Goal: Information Seeking & Learning: Learn about a topic

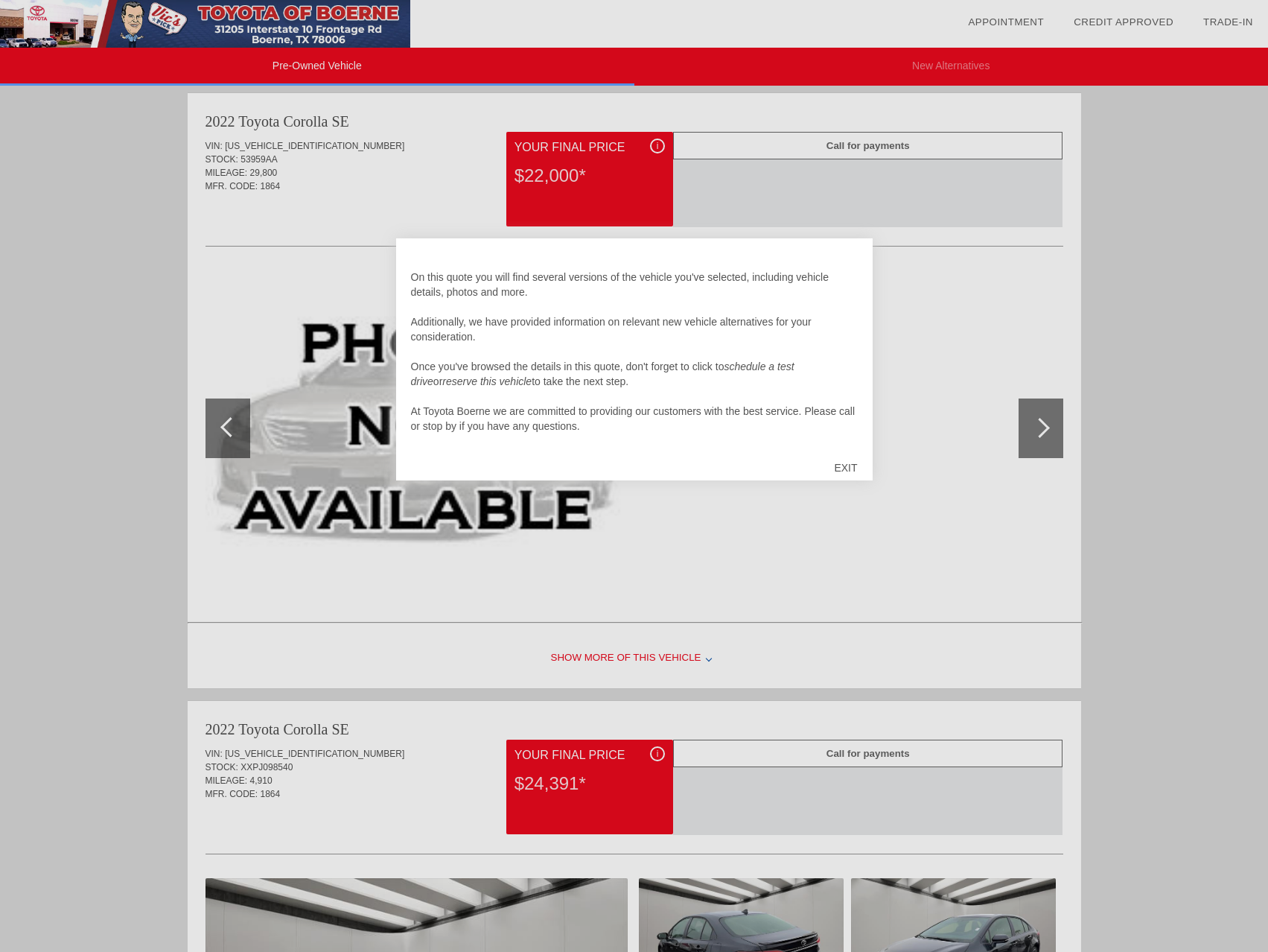
scroll to position [15, 0]
click at [835, 466] on div "EXIT" at bounding box center [846, 467] width 53 height 44
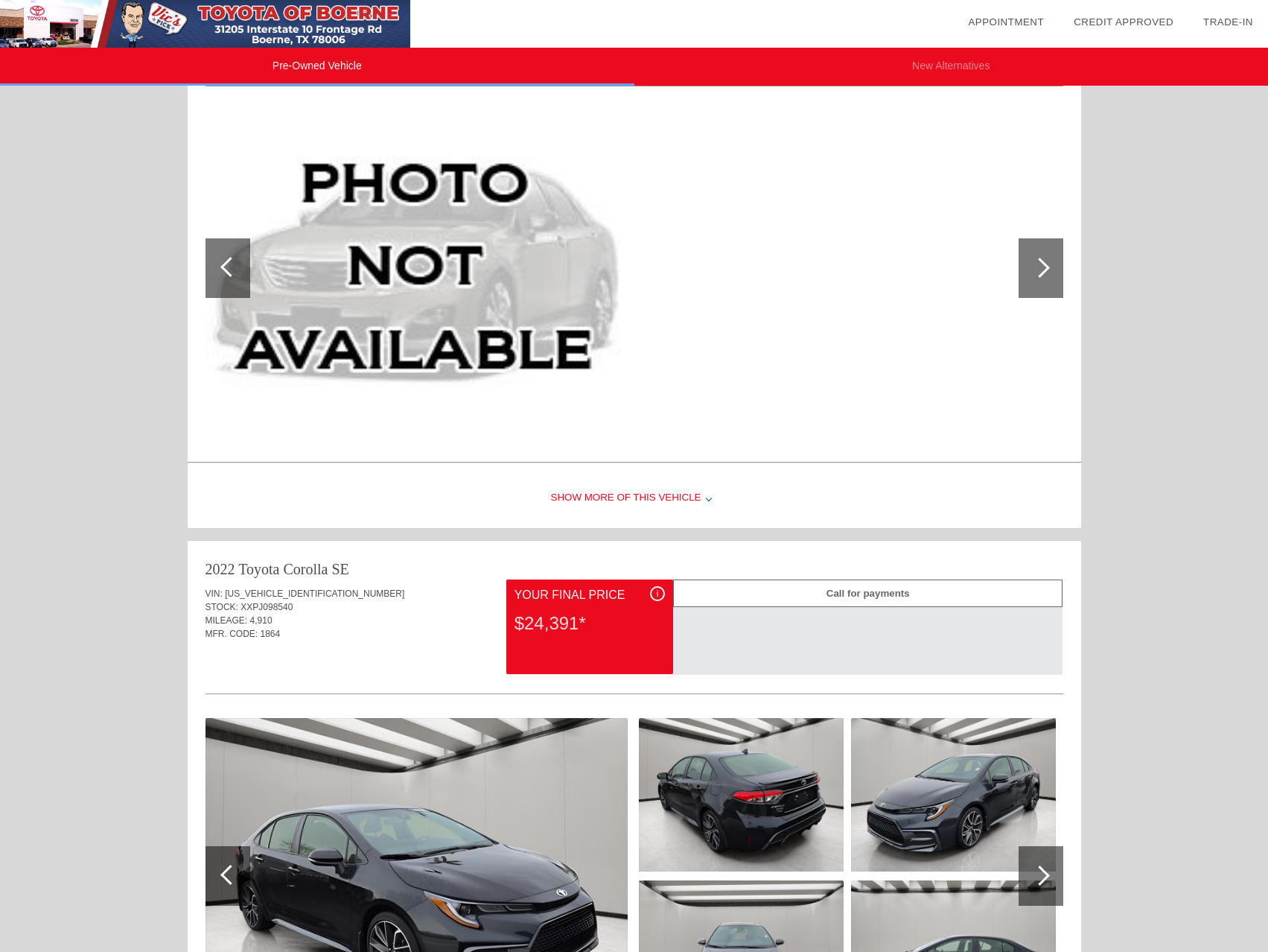
scroll to position [1822, 0]
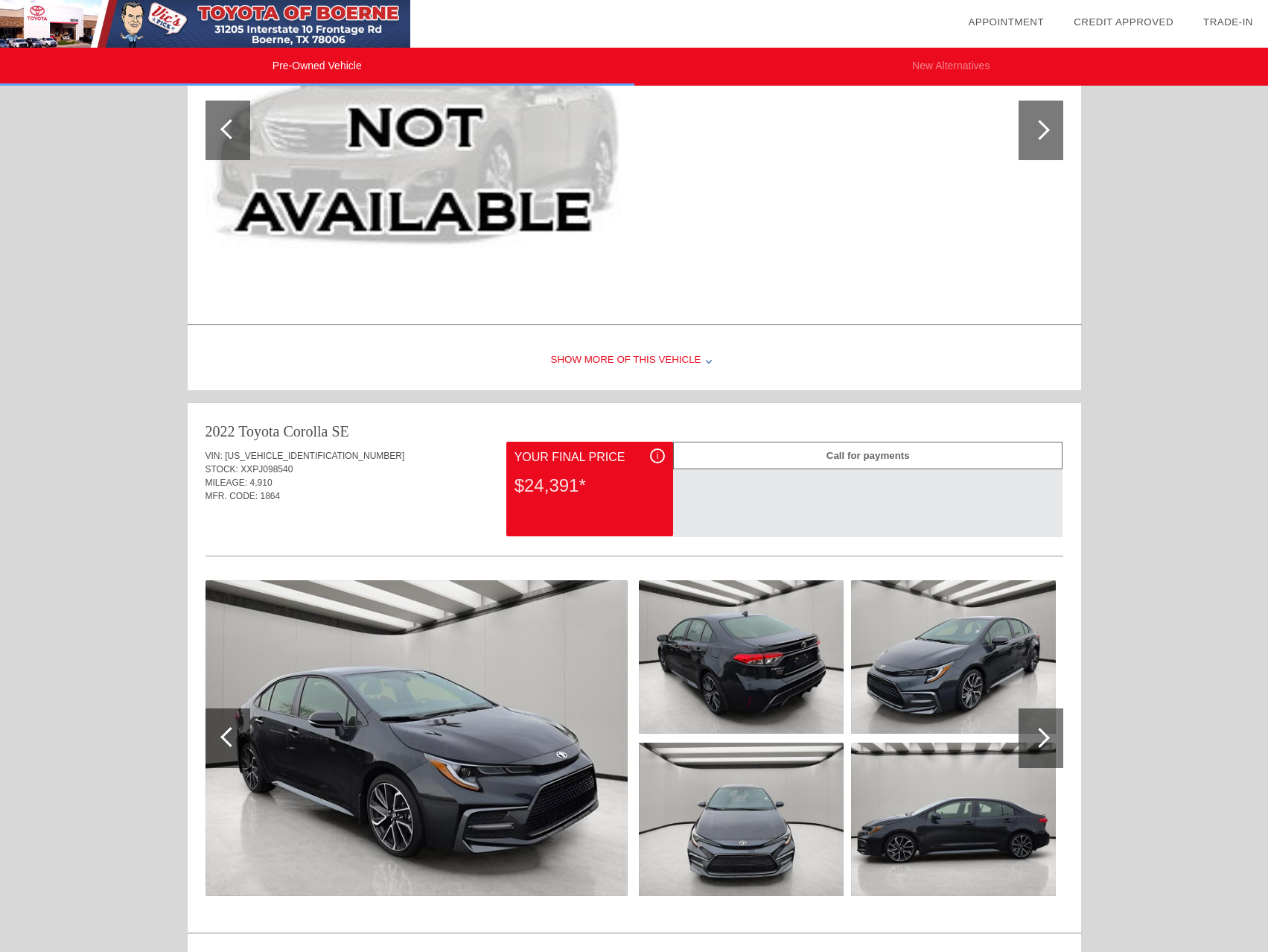
click at [664, 454] on div "i" at bounding box center [657, 455] width 15 height 15
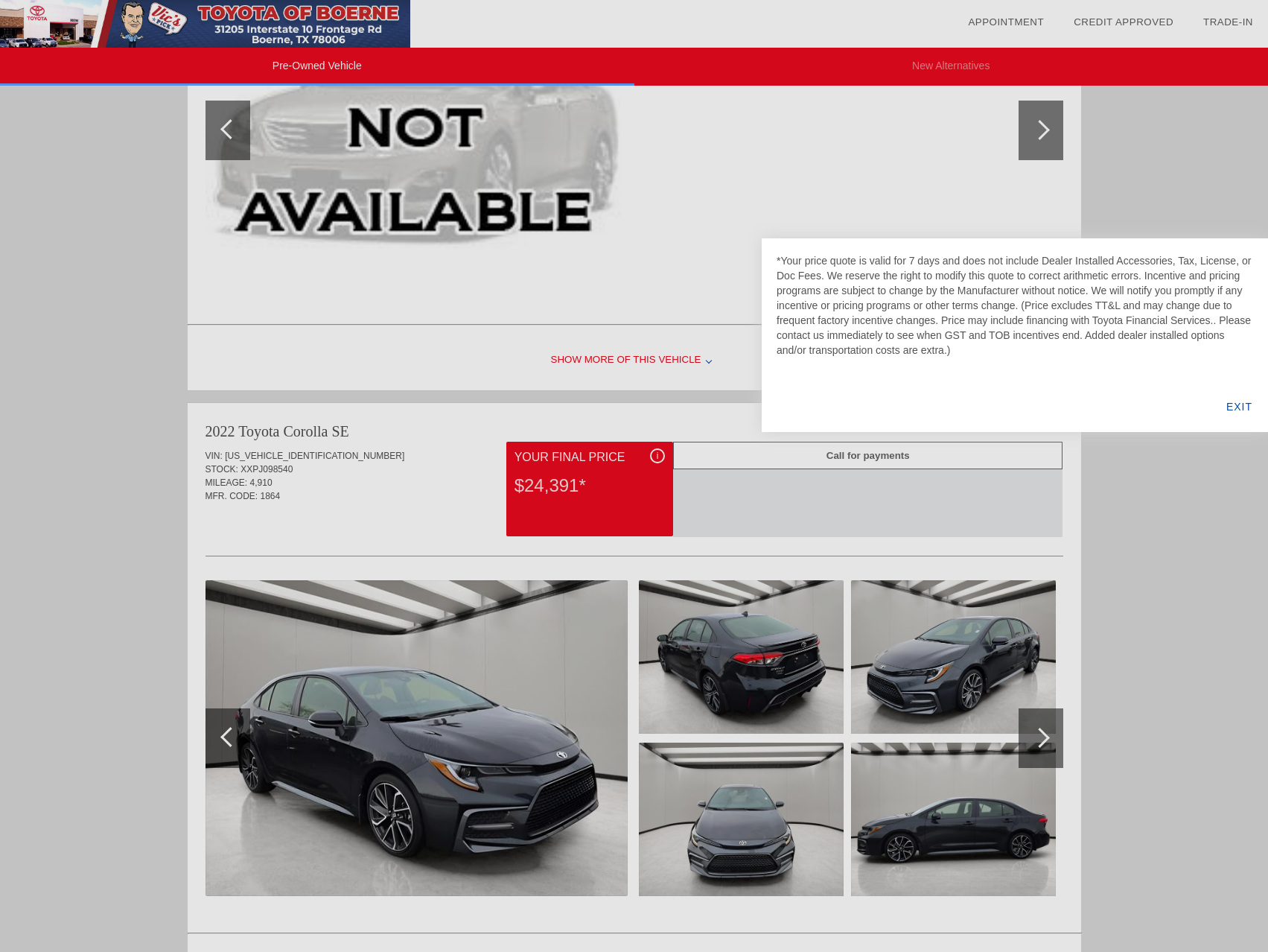
drag, startPoint x: 1242, startPoint y: 411, endPoint x: 1208, endPoint y: 402, distance: 35.2
click at [1242, 411] on div "EXIT" at bounding box center [1239, 406] width 57 height 50
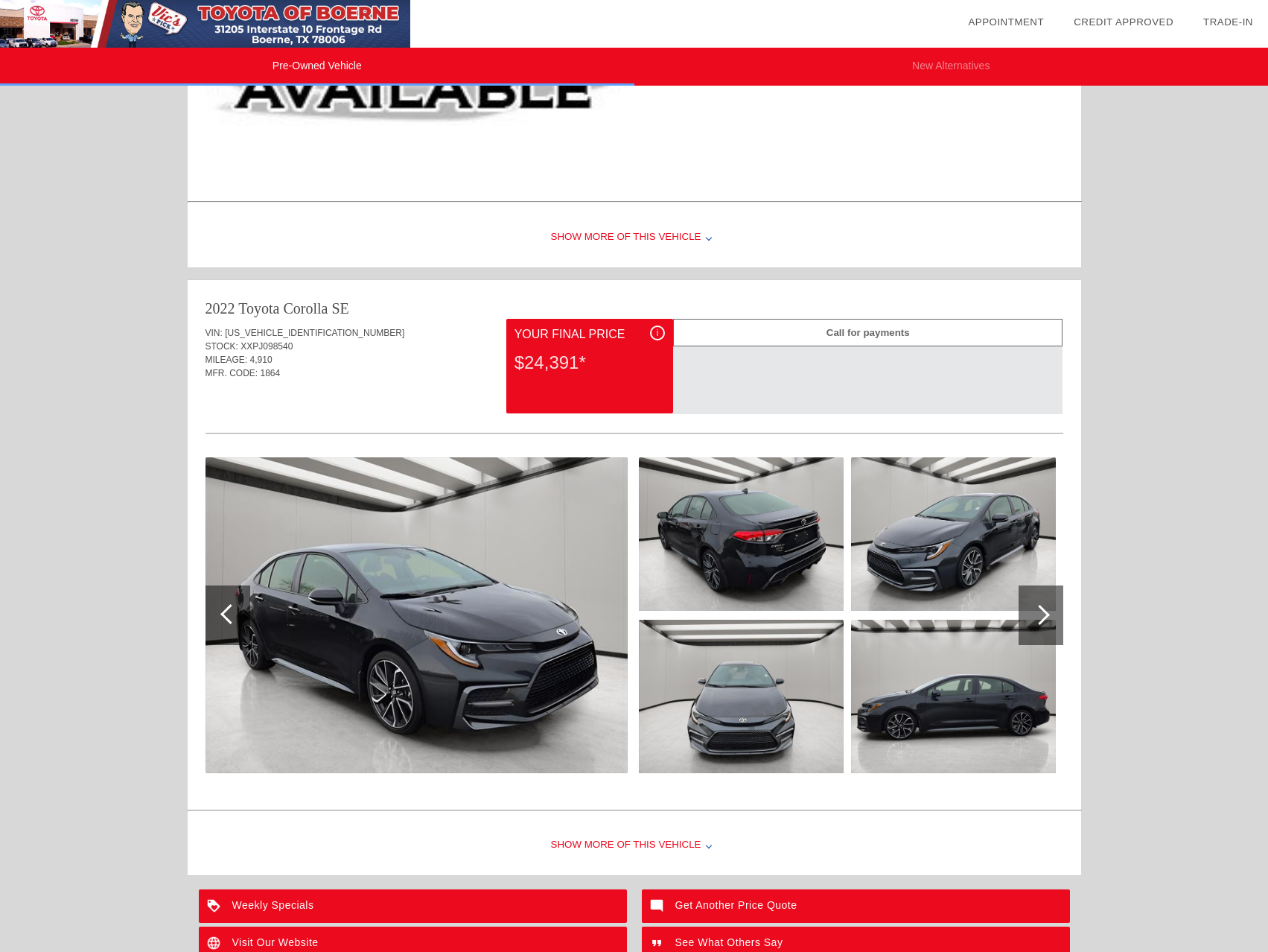
scroll to position [1972, 0]
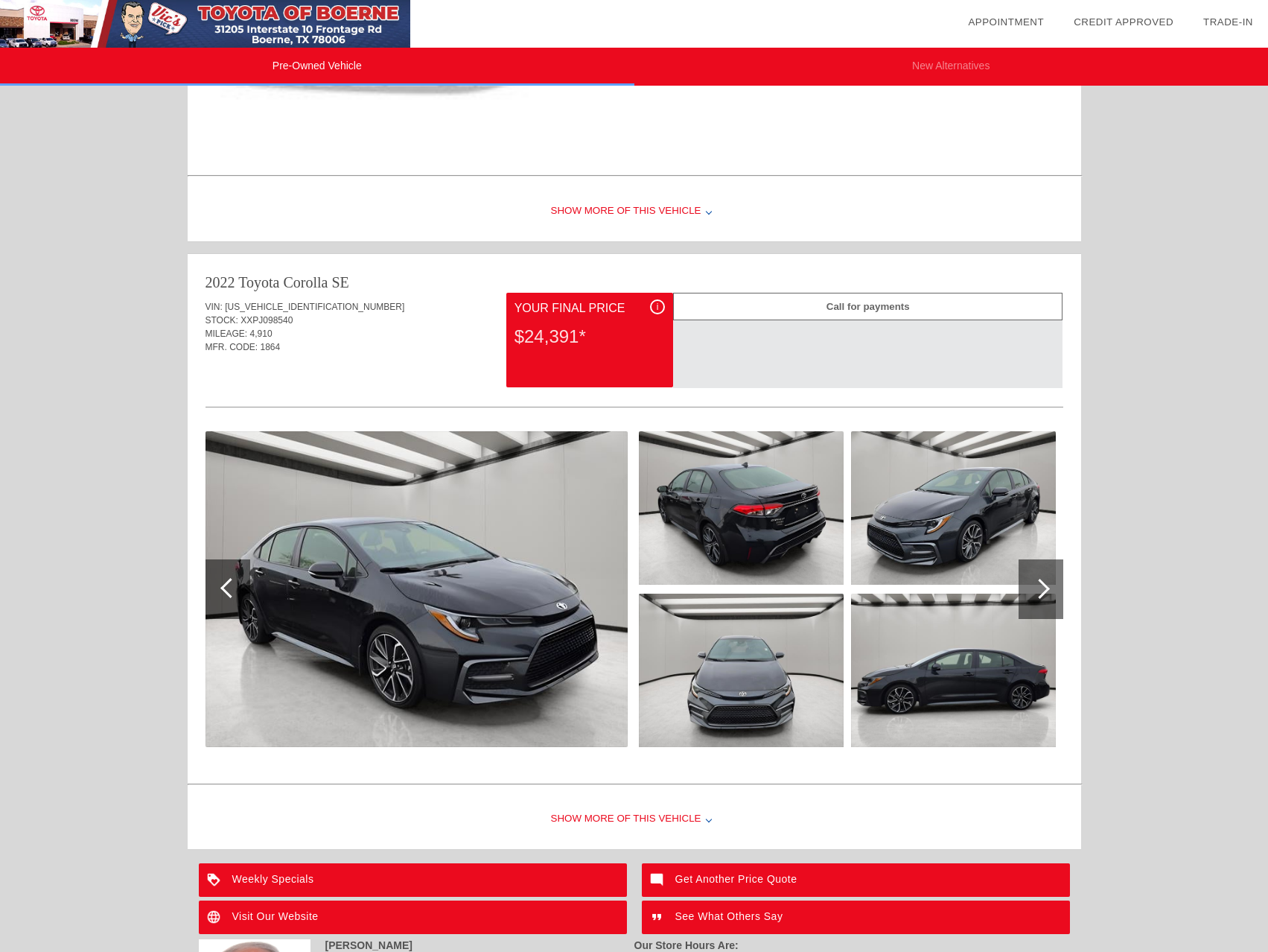
click at [1044, 584] on div at bounding box center [1040, 589] width 20 height 20
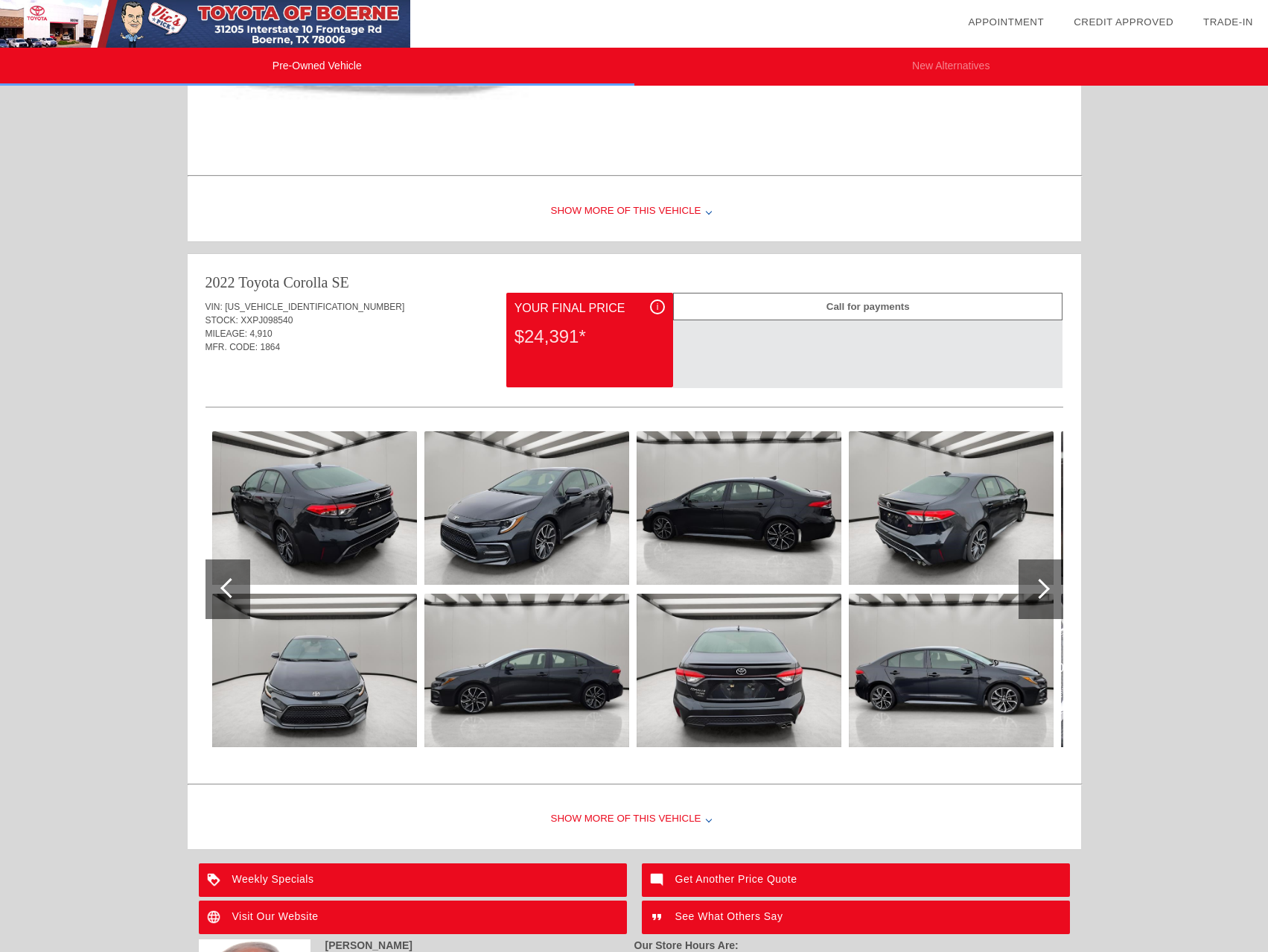
click at [1044, 584] on div at bounding box center [1040, 589] width 20 height 20
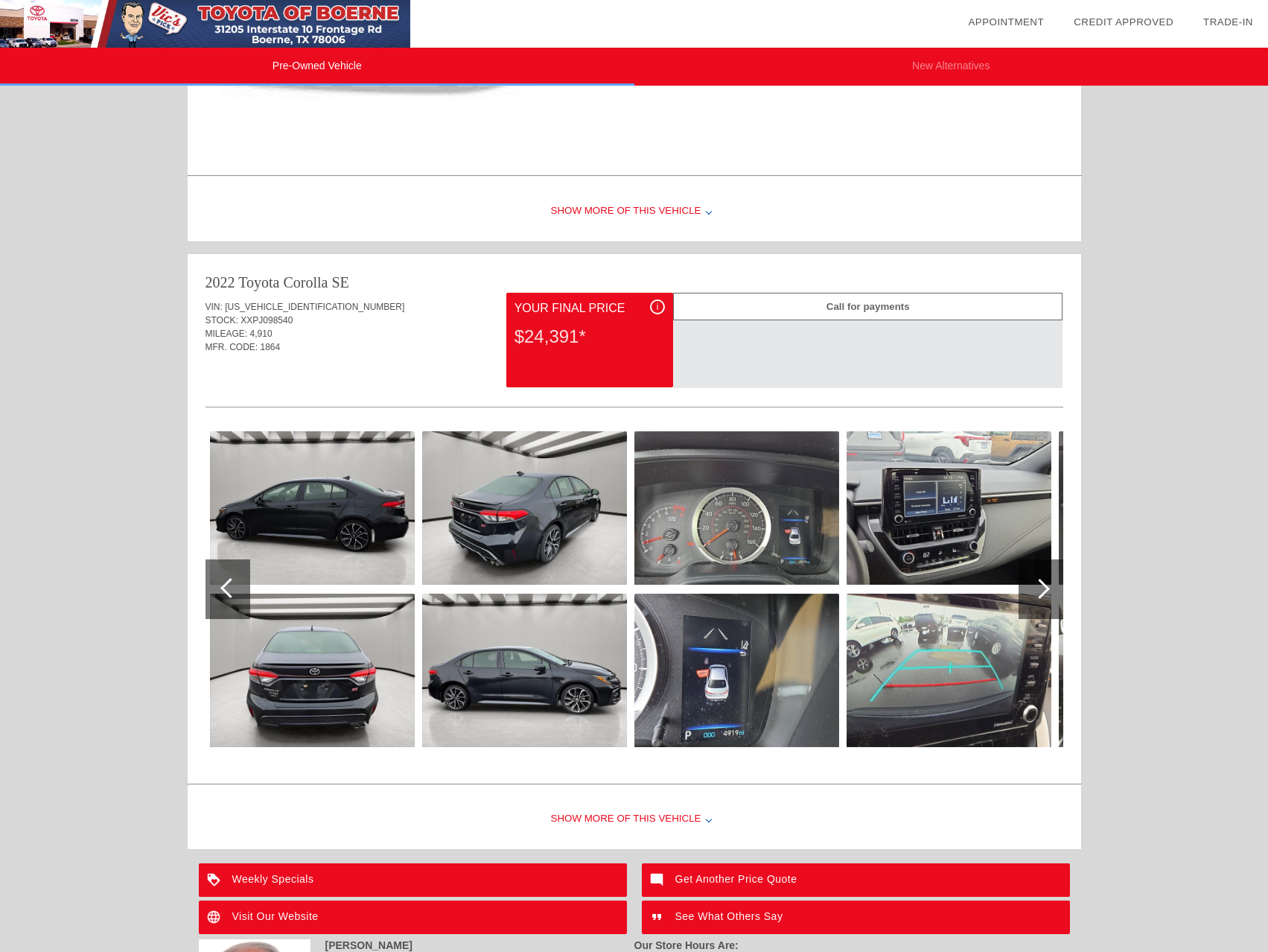
click at [1044, 584] on div at bounding box center [1040, 589] width 20 height 20
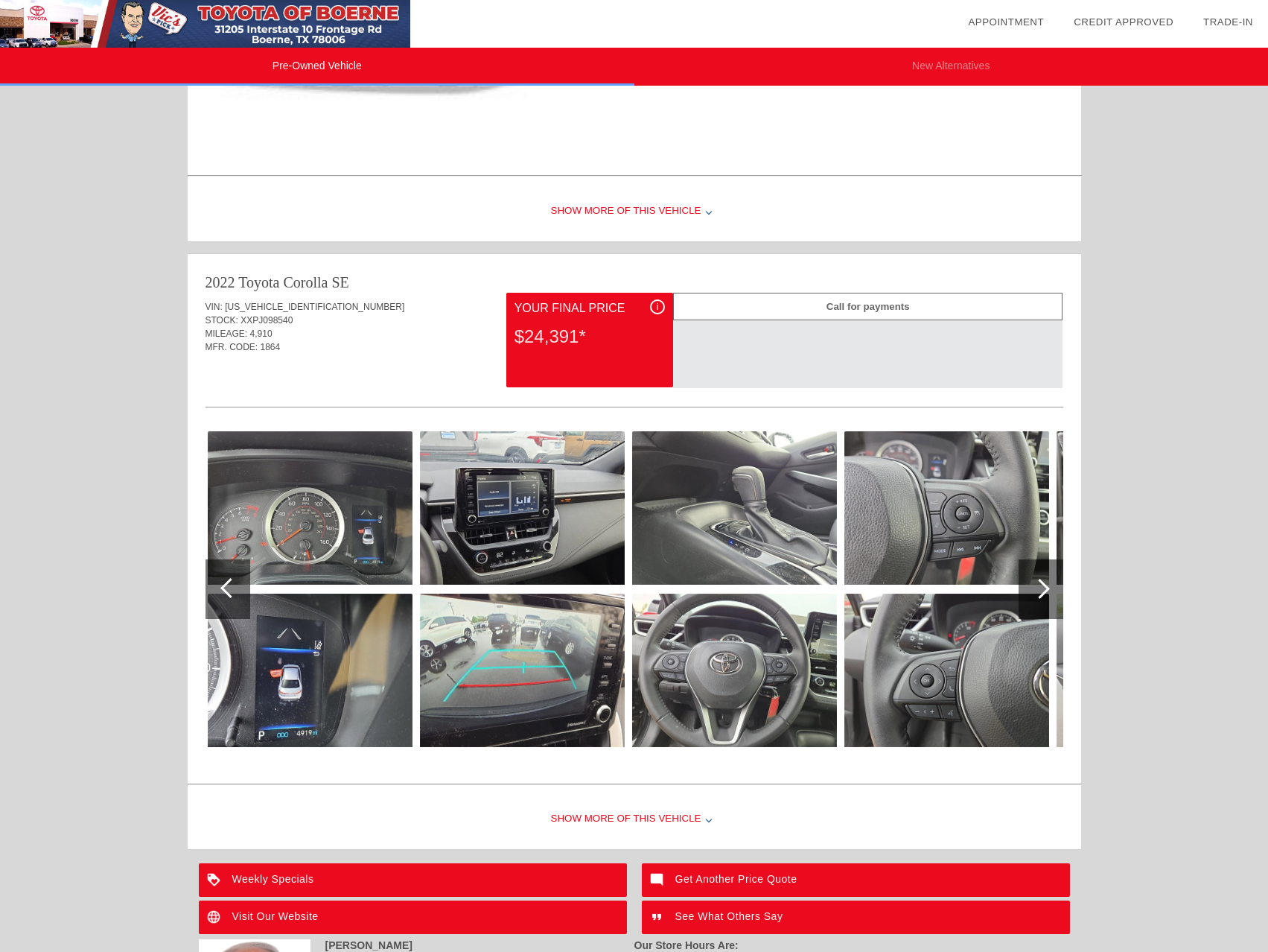
click at [1044, 584] on div at bounding box center [1040, 589] width 20 height 20
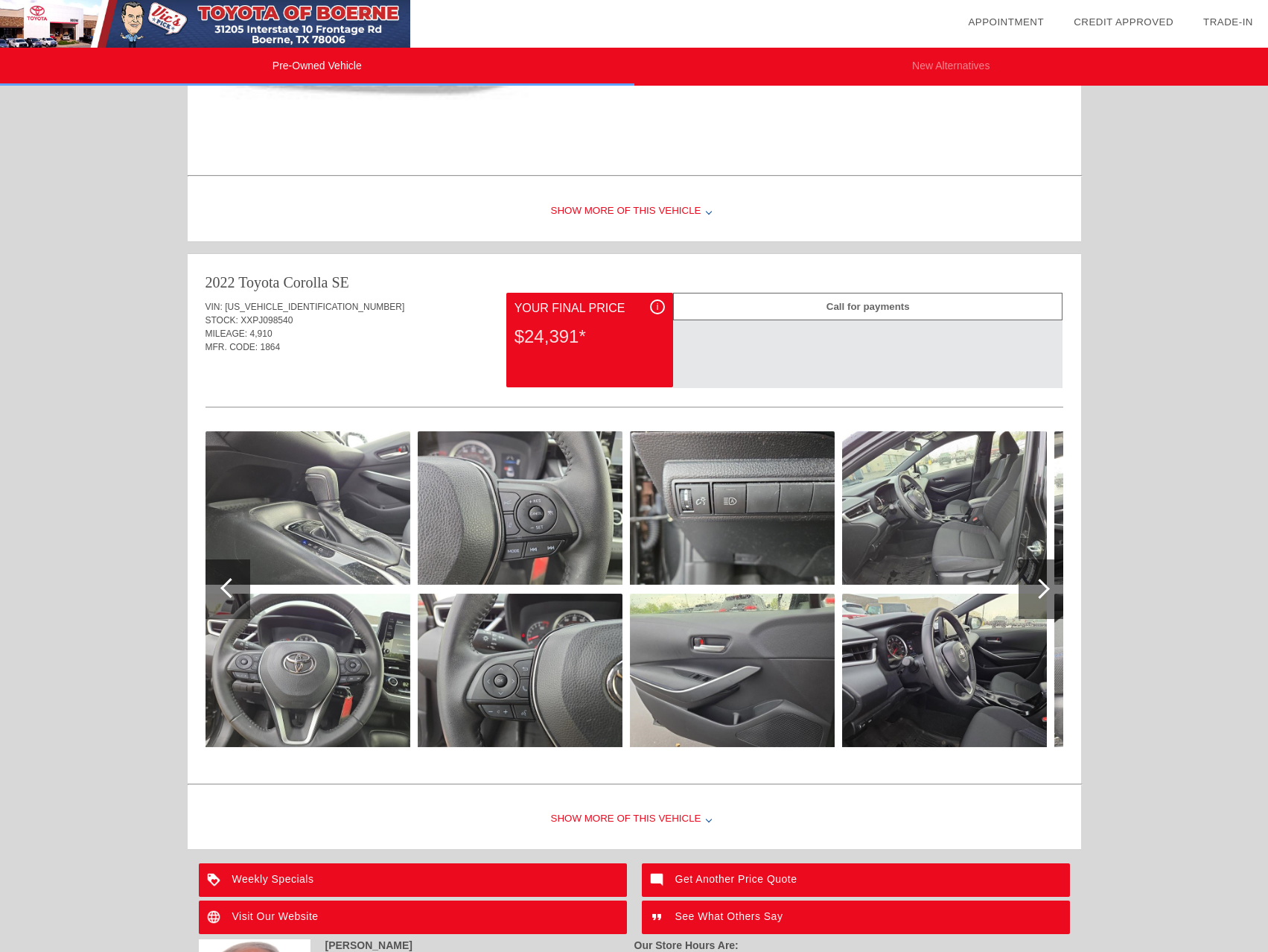
click at [1044, 584] on div at bounding box center [1040, 589] width 20 height 20
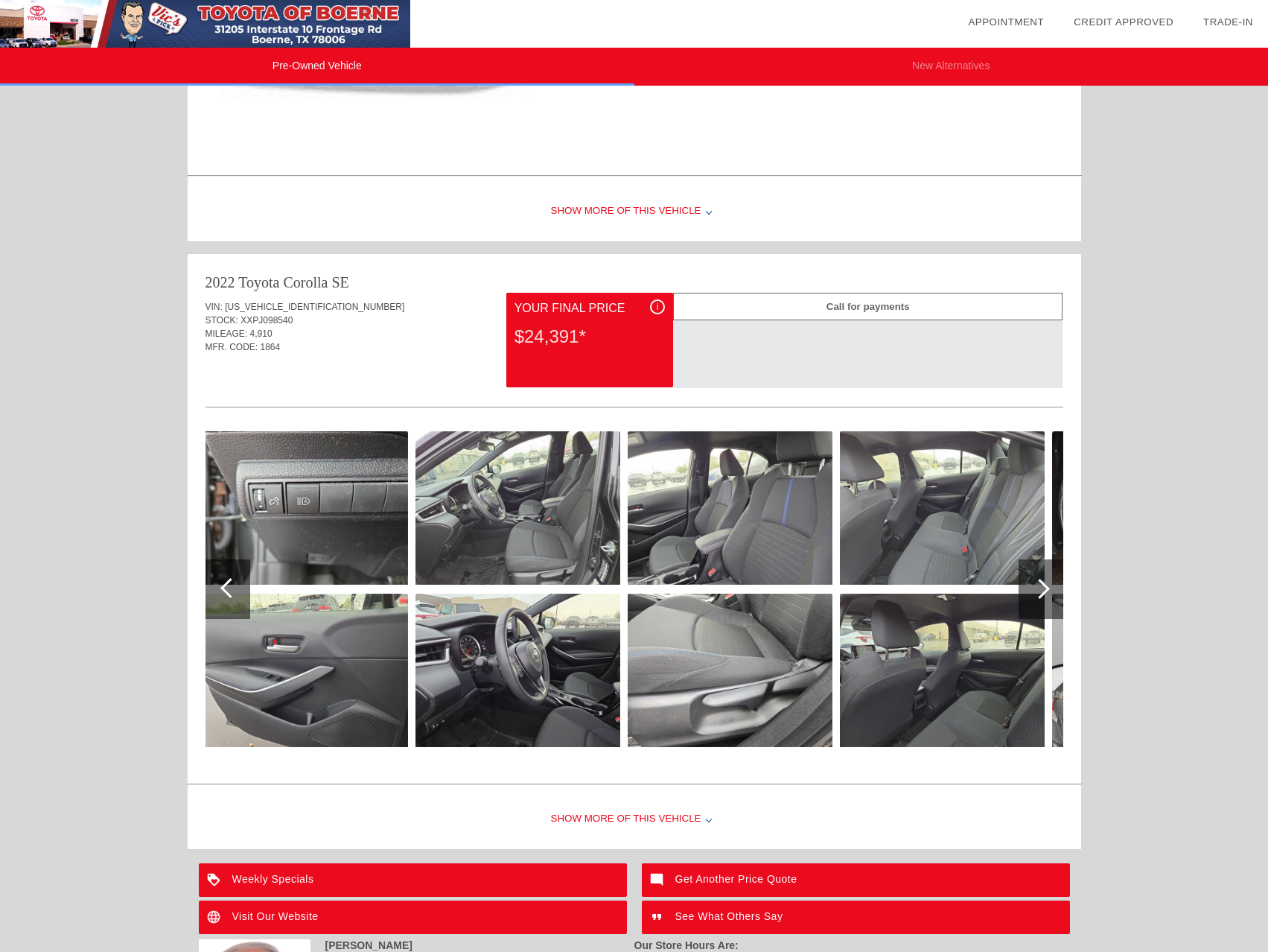
click at [1044, 584] on div at bounding box center [1040, 589] width 20 height 20
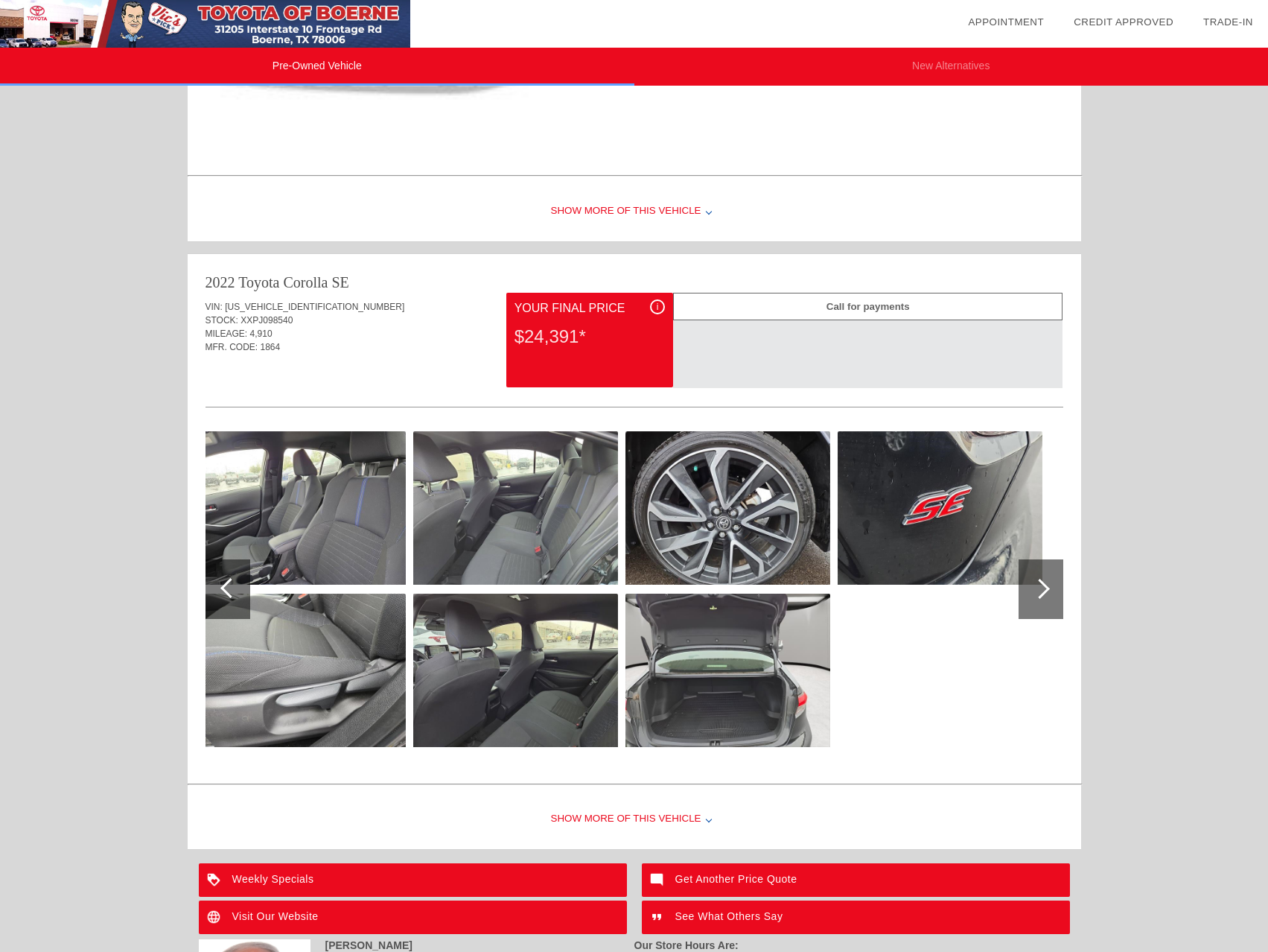
click at [1049, 592] on div at bounding box center [1041, 589] width 44 height 60
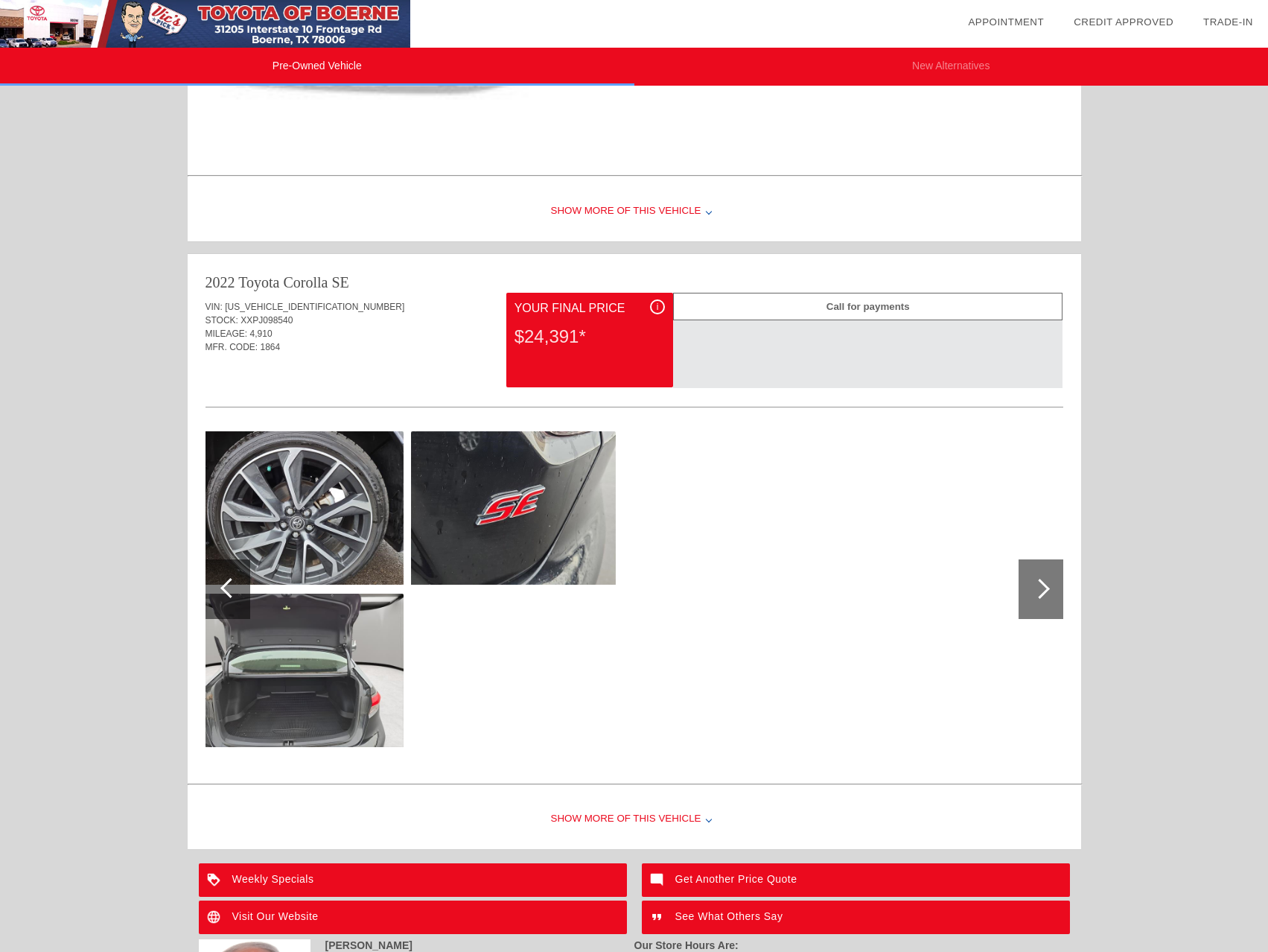
click at [590, 622] on div at bounding box center [634, 592] width 857 height 371
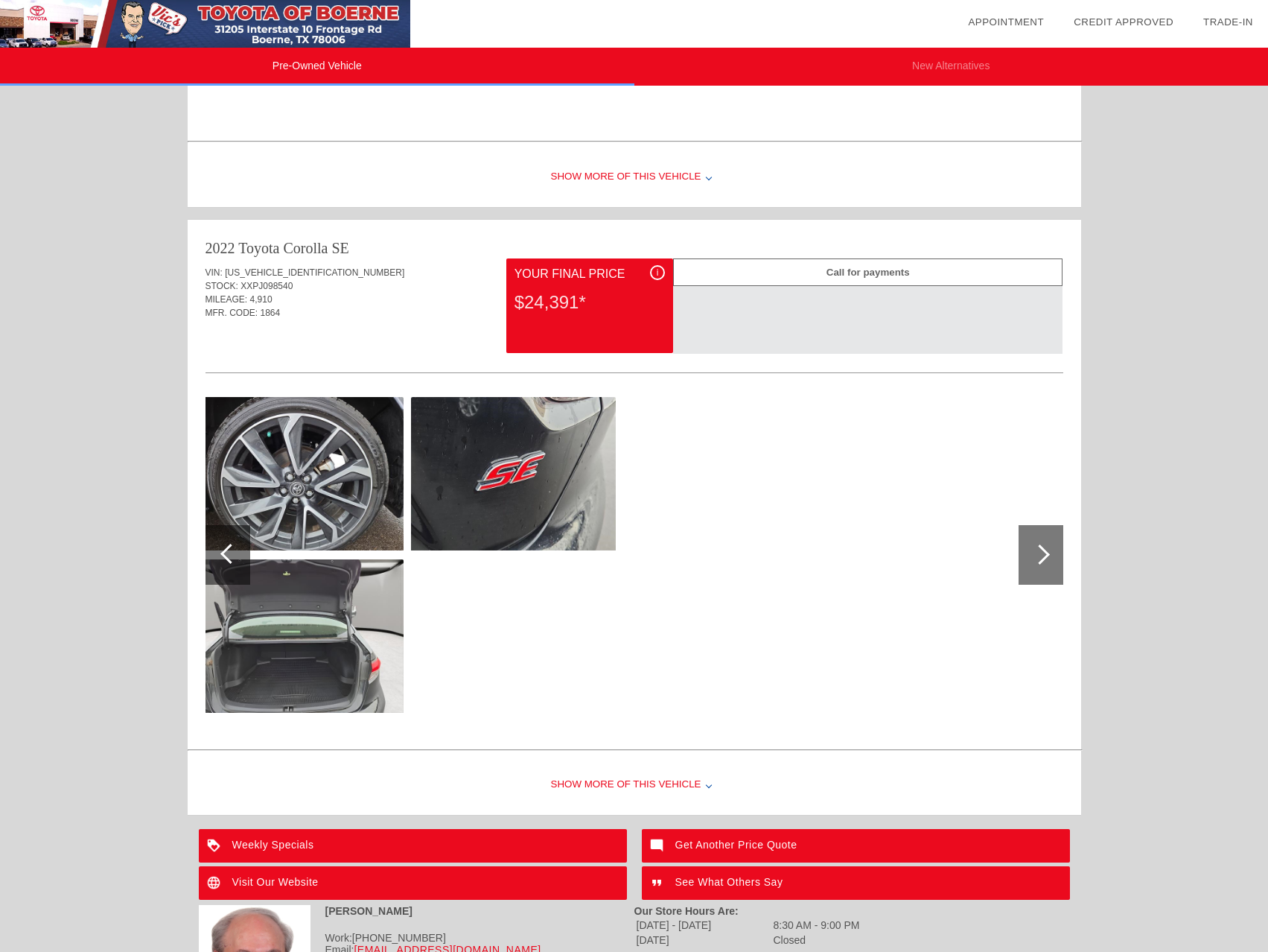
scroll to position [2116, 0]
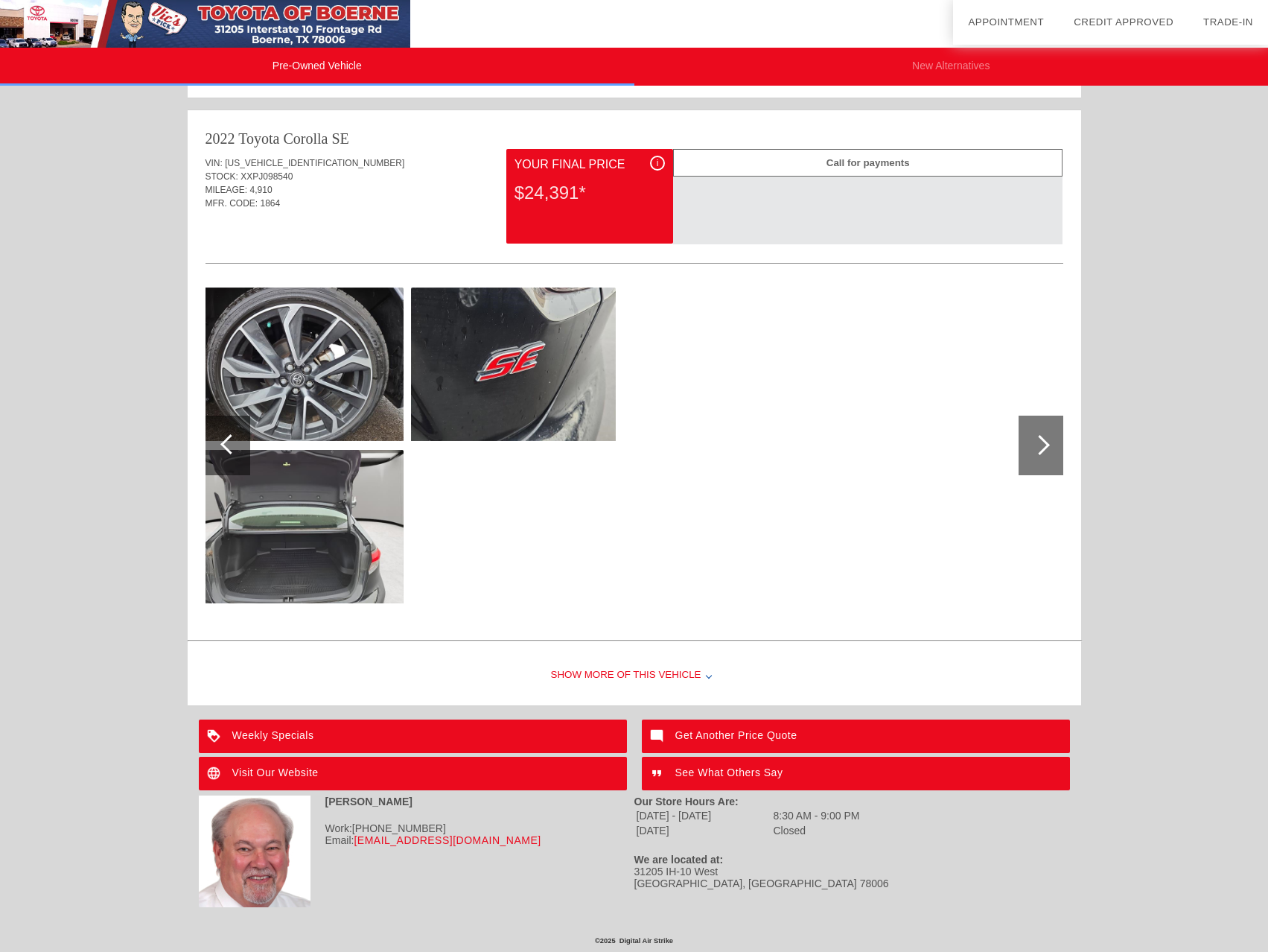
click at [703, 673] on div "Show More of this Vehicle" at bounding box center [635, 675] width 894 height 60
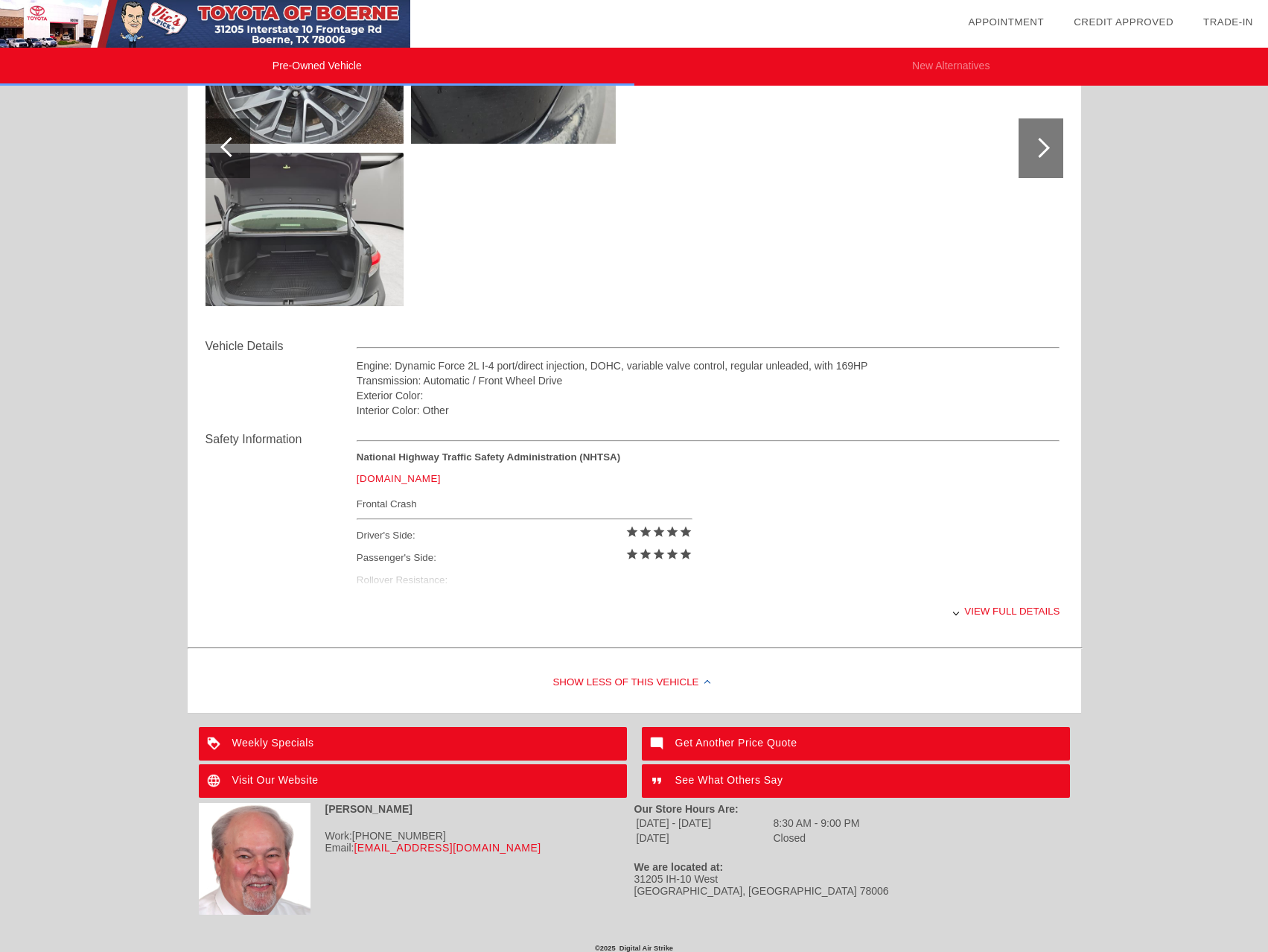
scroll to position [2420, 0]
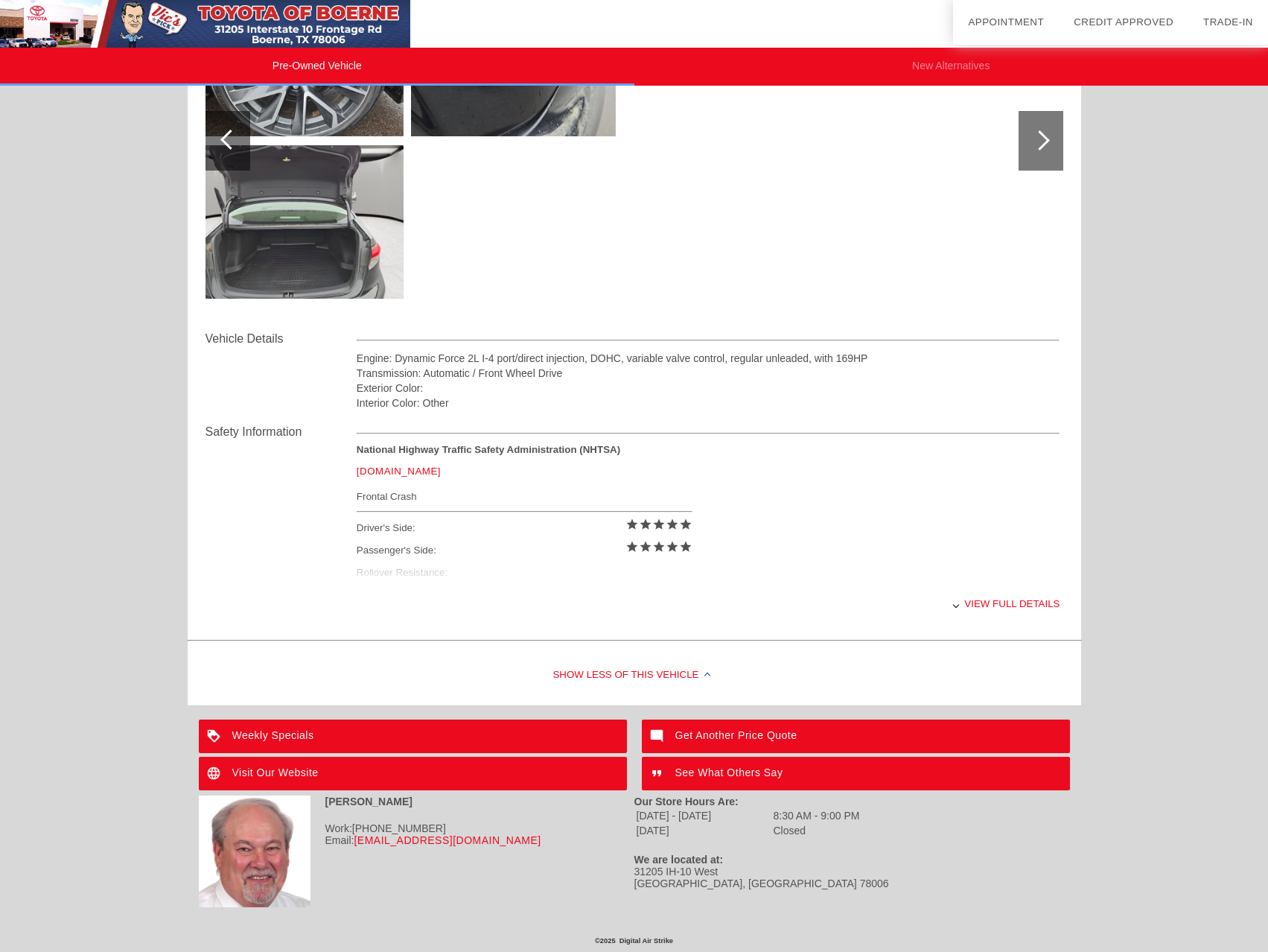
click at [396, 499] on div "Frontal Crash" at bounding box center [524, 496] width 336 height 19
click at [1006, 604] on div "View full details" at bounding box center [708, 603] width 704 height 36
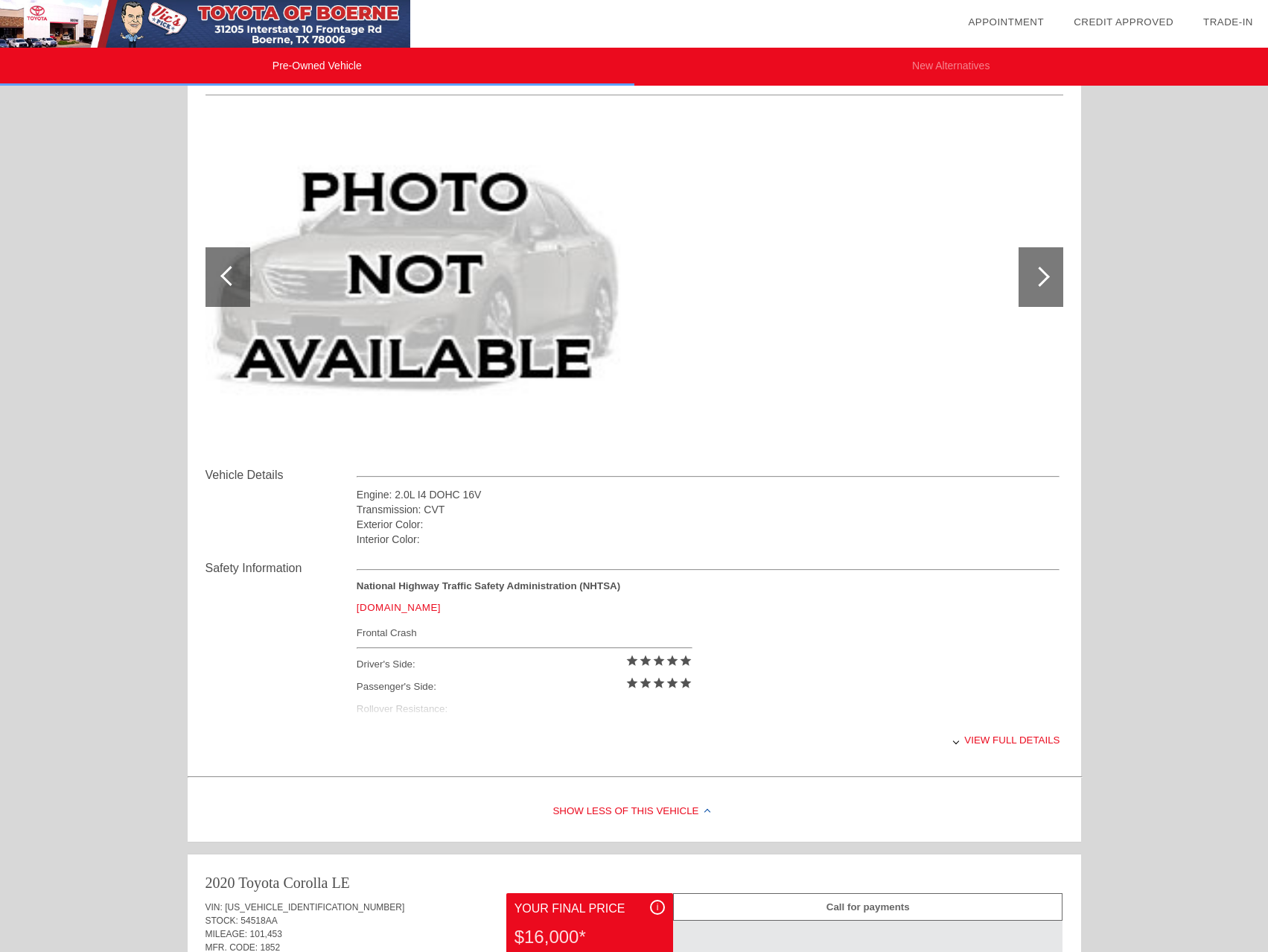
scroll to position [0, 0]
